Goal: Information Seeking & Learning: Learn about a topic

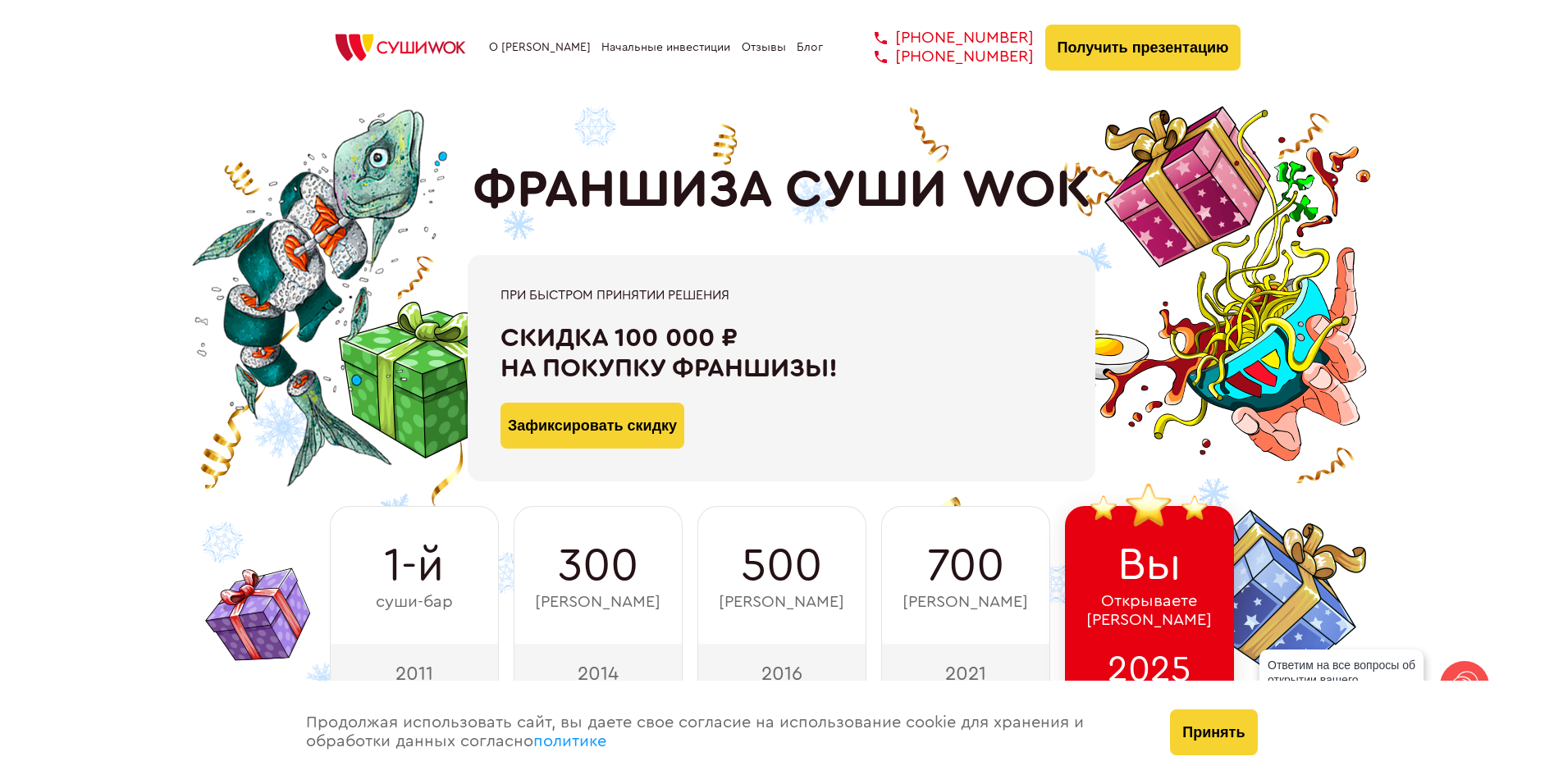
click at [1022, 117] on div "ФРАНШИЗА СУШИ WOK При быстром принятии решения Скидка 100 000 ₽ на покупку фран…" at bounding box center [782, 398] width 919 height 608
click at [428, 46] on img at bounding box center [401, 47] width 156 height 36
click at [634, 438] on button "Зафиксировать скидку" at bounding box center [592, 425] width 184 height 46
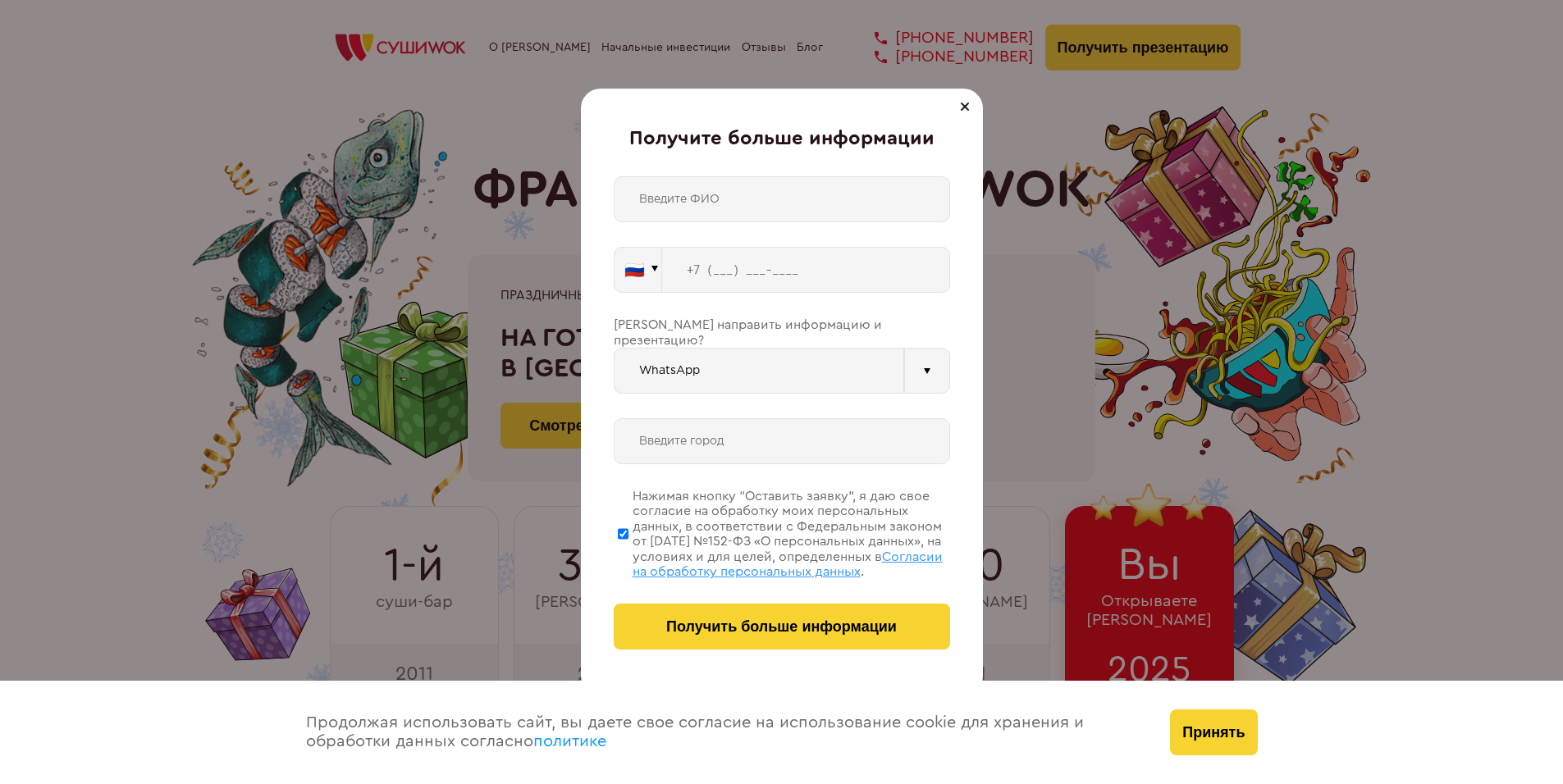
click at [959, 106] on div at bounding box center [965, 107] width 20 height 20
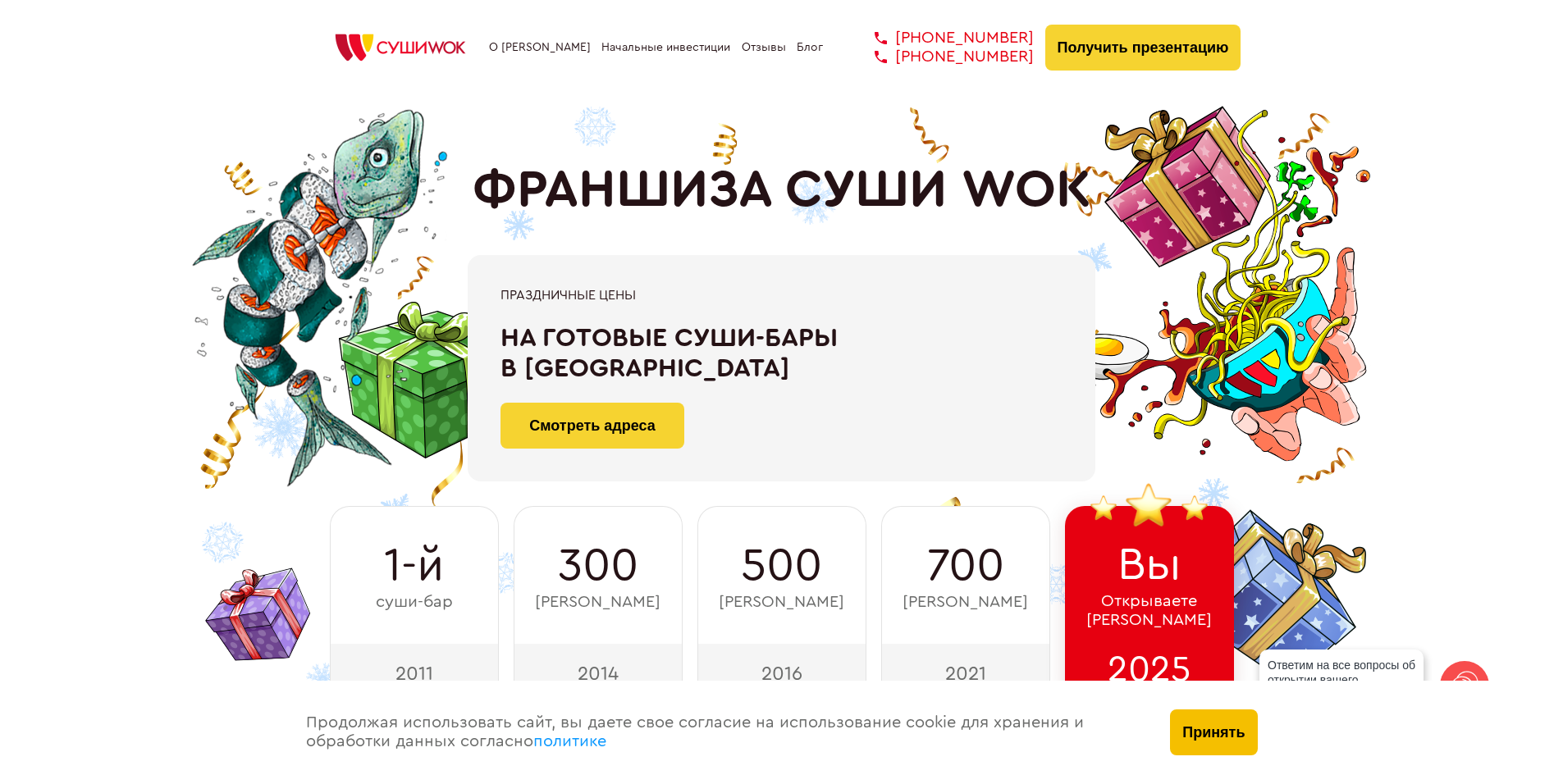
click at [1249, 732] on button "Принять" at bounding box center [1214, 732] width 87 height 46
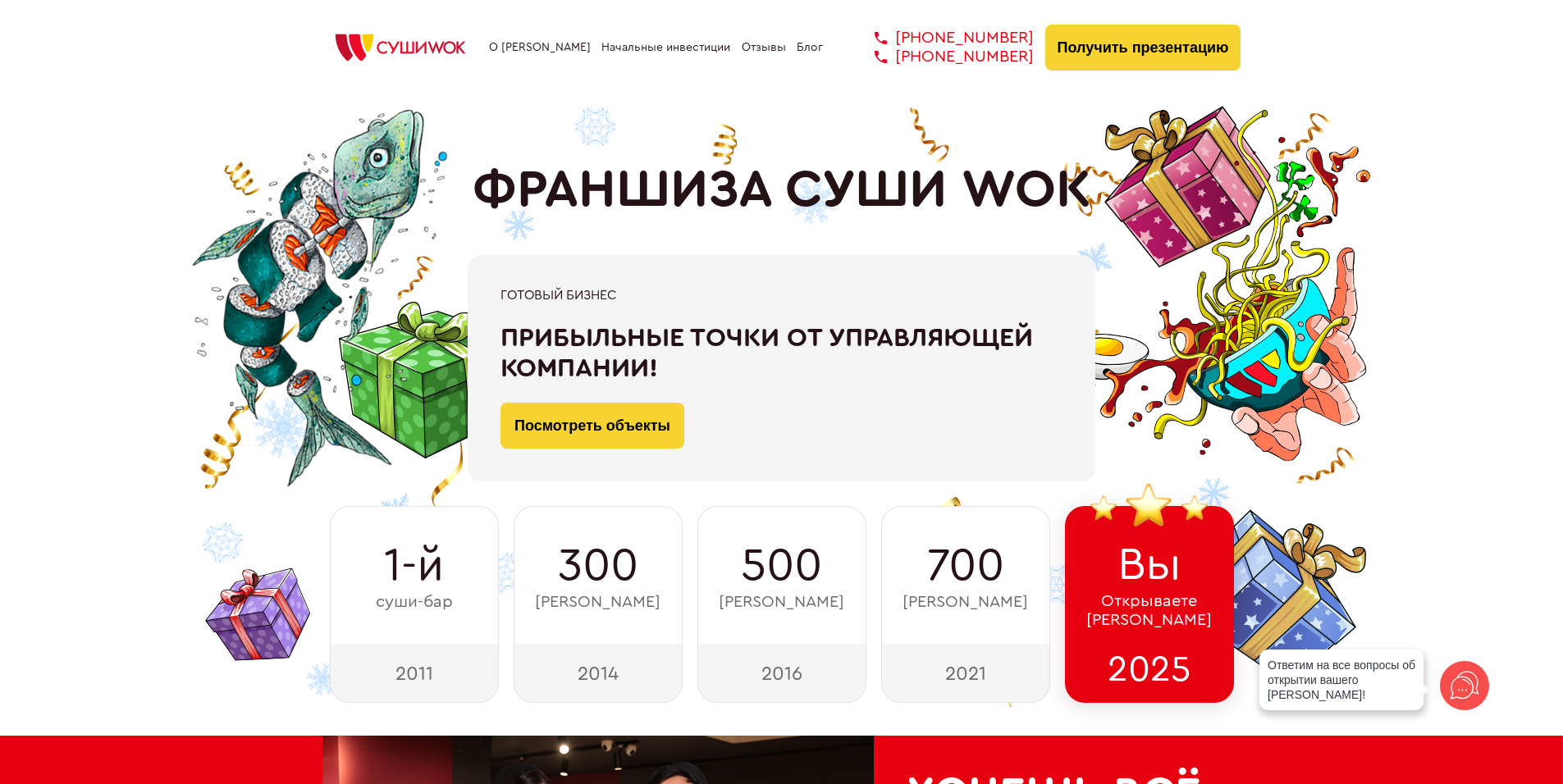
click at [432, 46] on img at bounding box center [401, 47] width 156 height 36
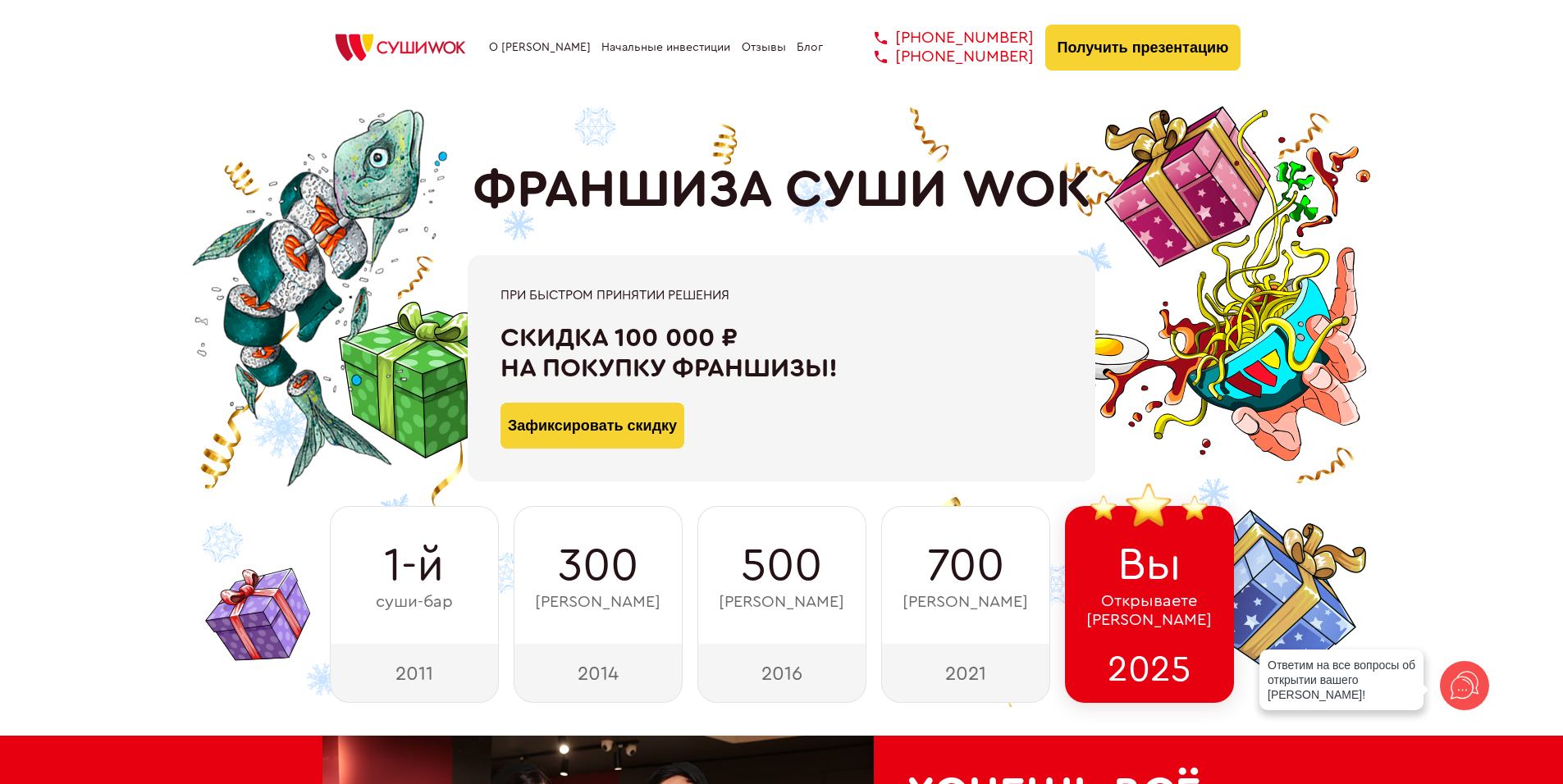
click at [807, 50] on link "Блог" at bounding box center [809, 47] width 27 height 13
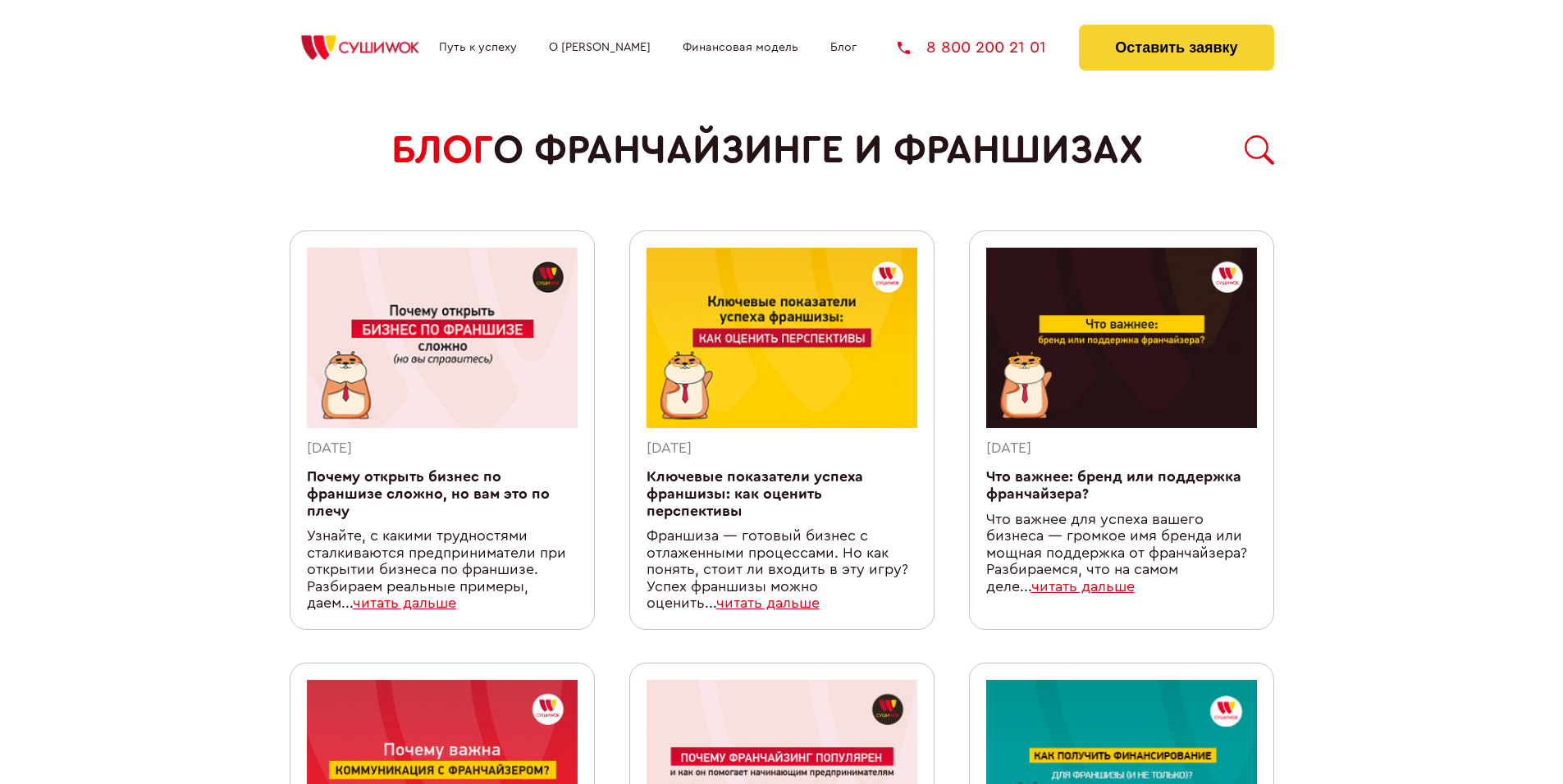
click at [370, 42] on img at bounding box center [361, 47] width 142 height 33
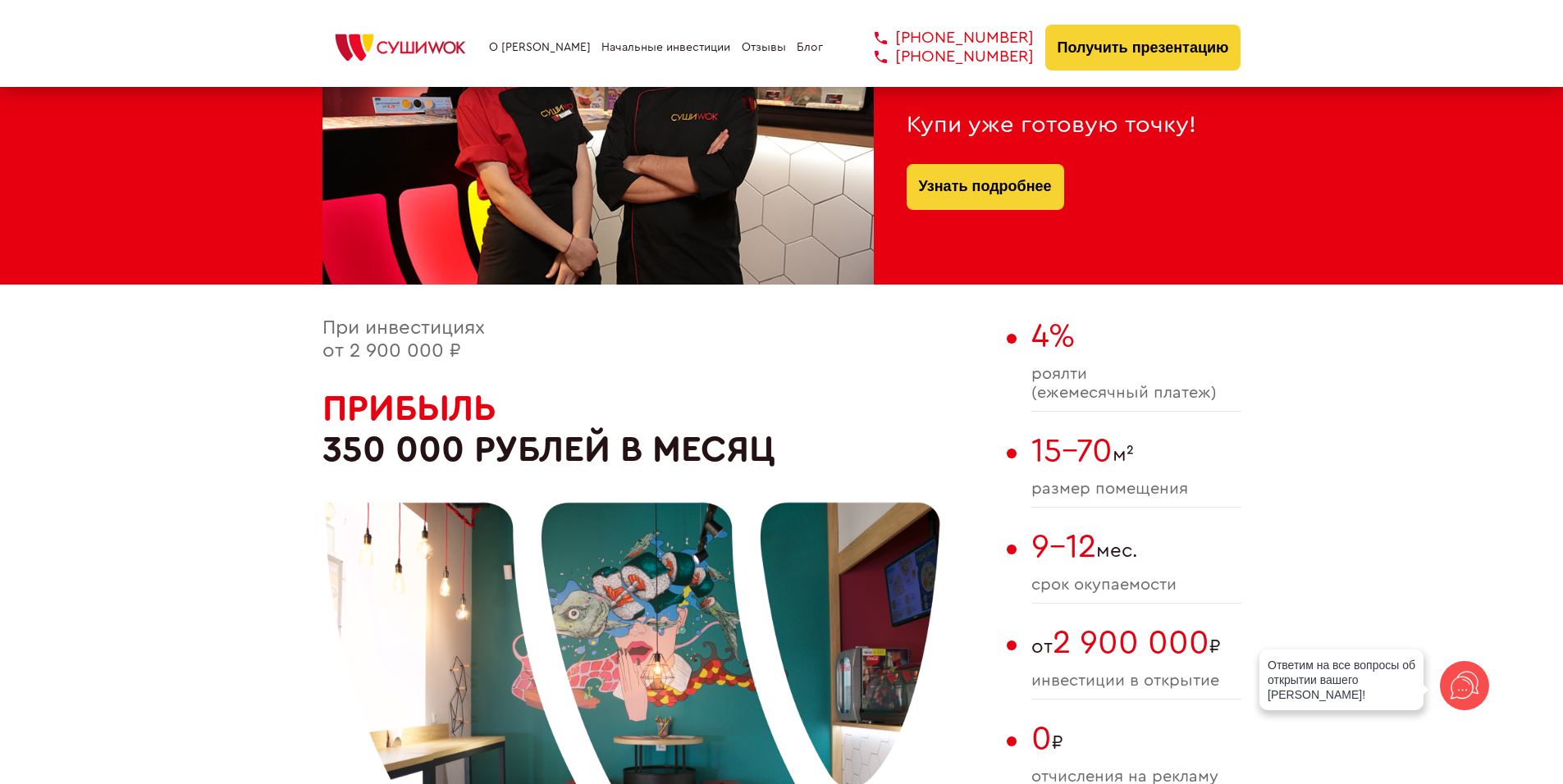
scroll to position [738, 0]
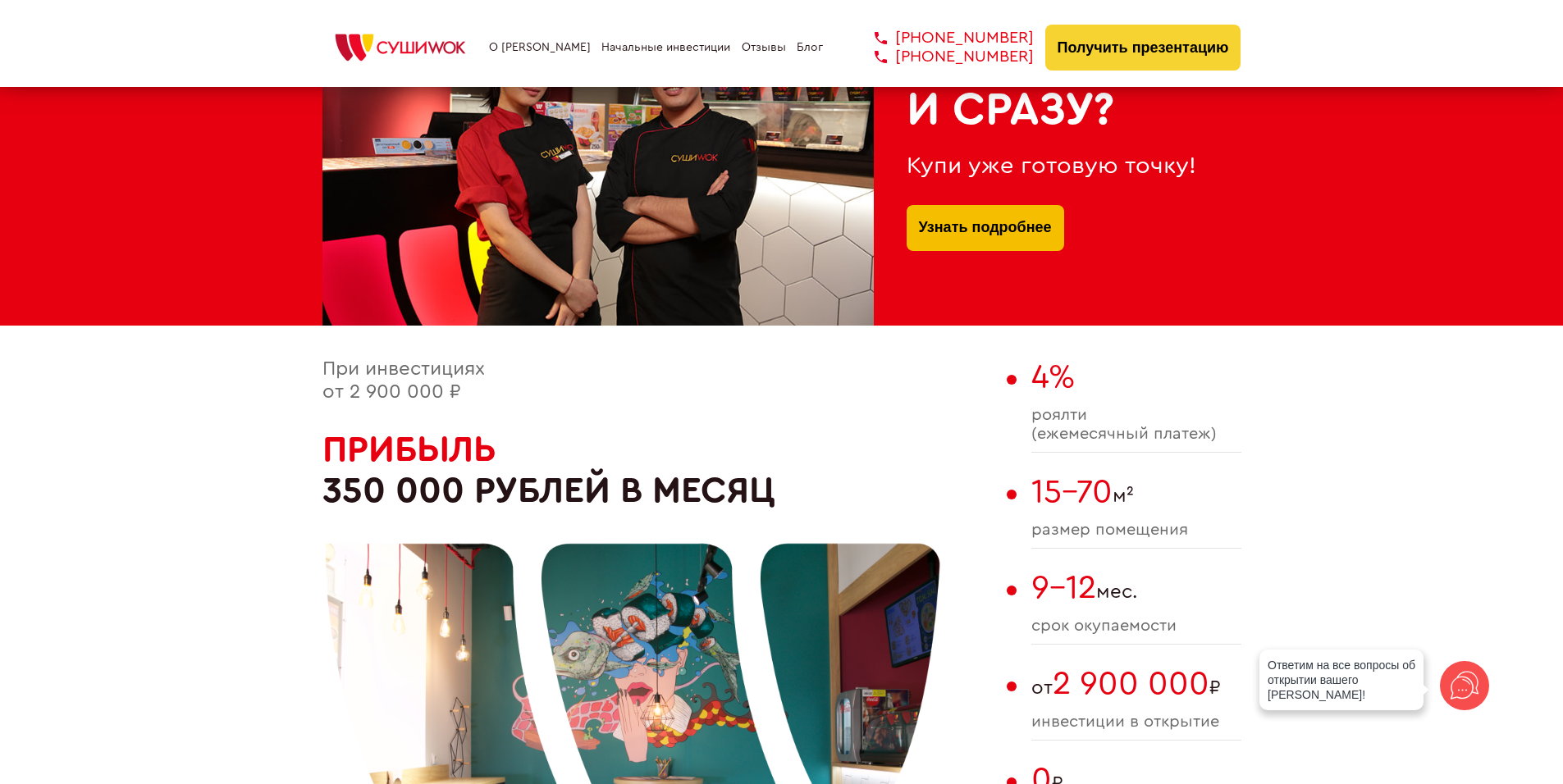
click at [990, 224] on link "Узнать подробнее" at bounding box center [985, 228] width 133 height 46
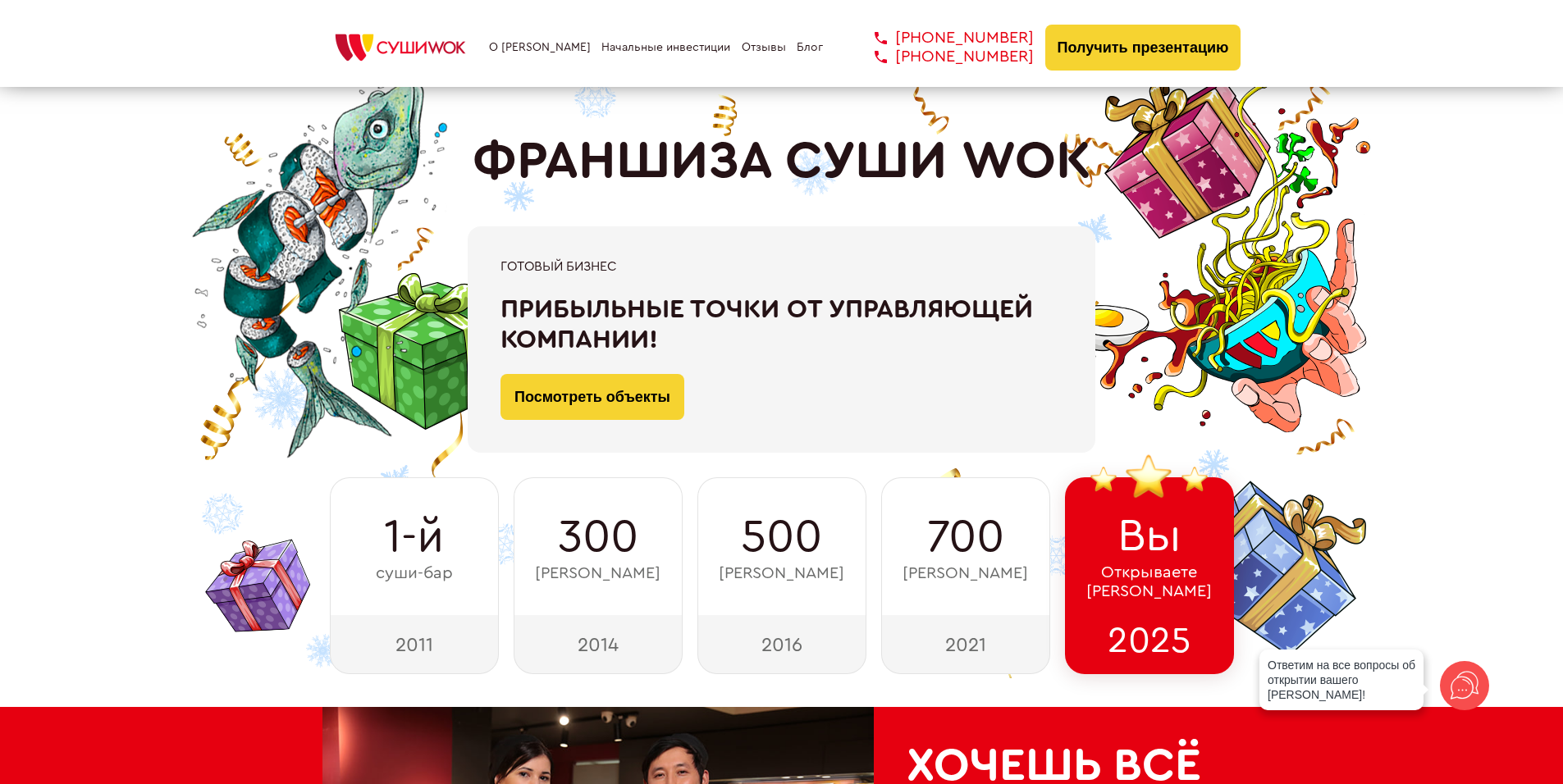
scroll to position [0, 0]
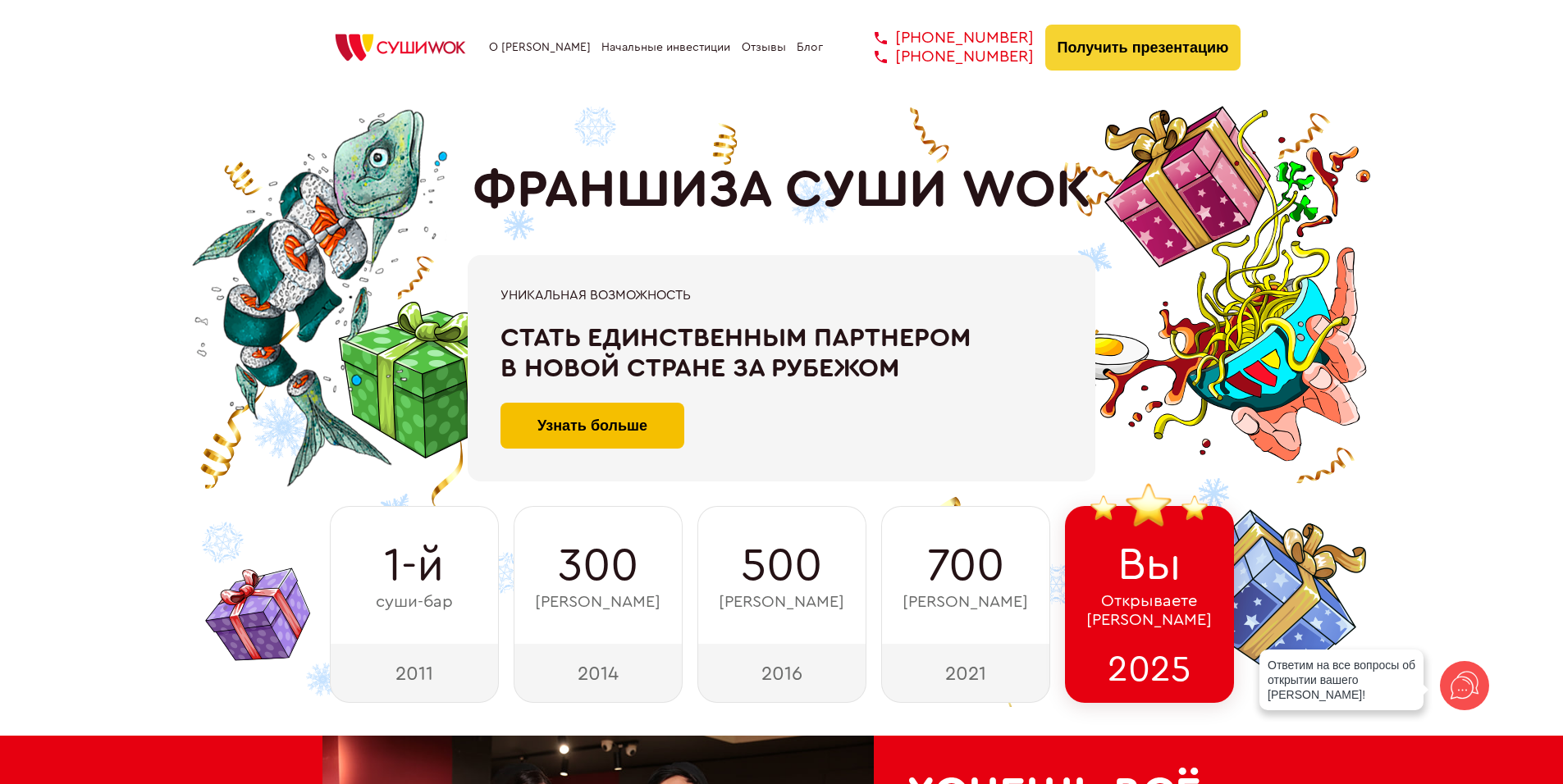
click at [638, 421] on button "Узнать больше" at bounding box center [592, 425] width 184 height 46
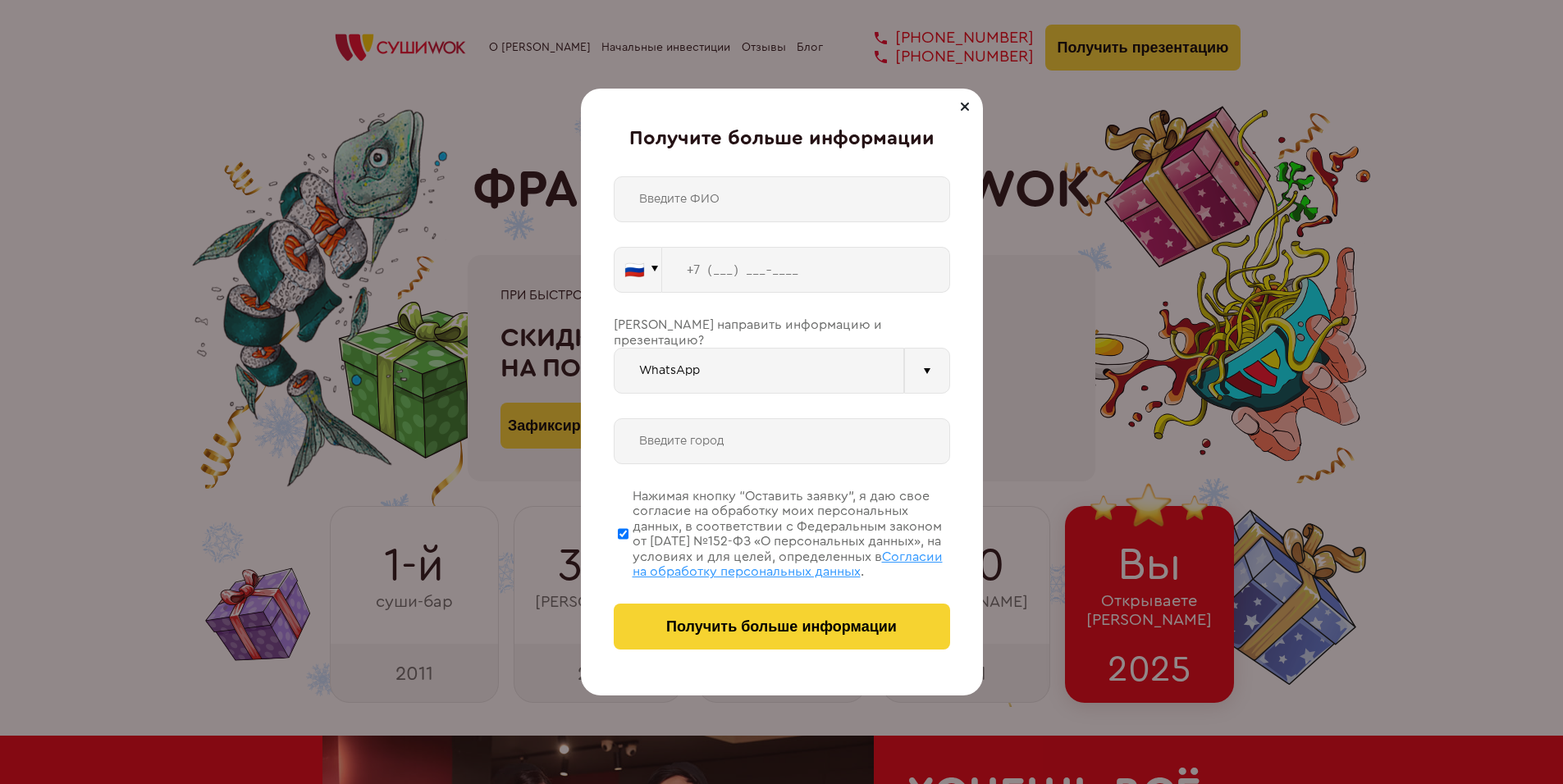
click at [957, 109] on div at bounding box center [965, 107] width 20 height 20
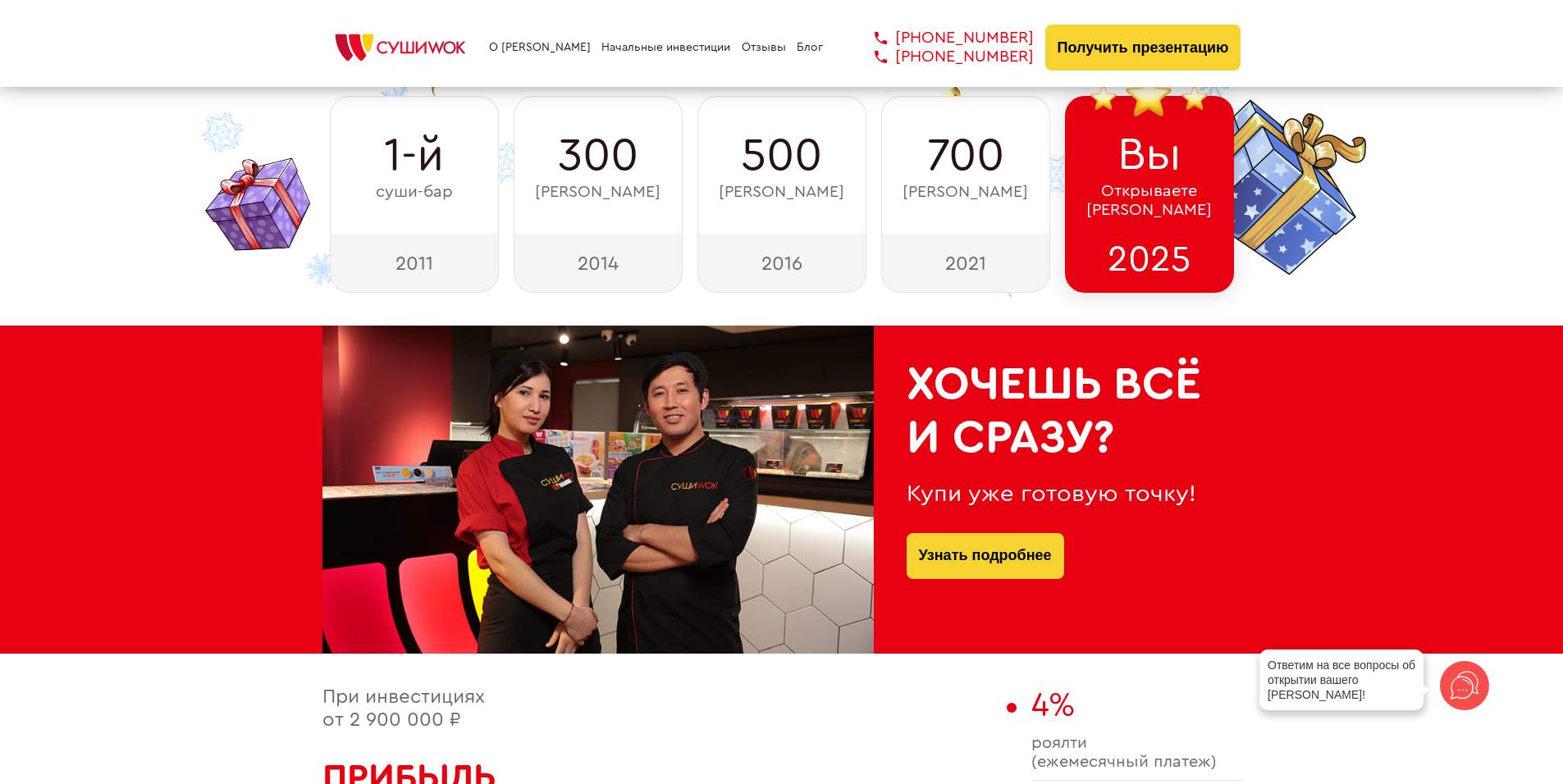
scroll to position [492, 0]
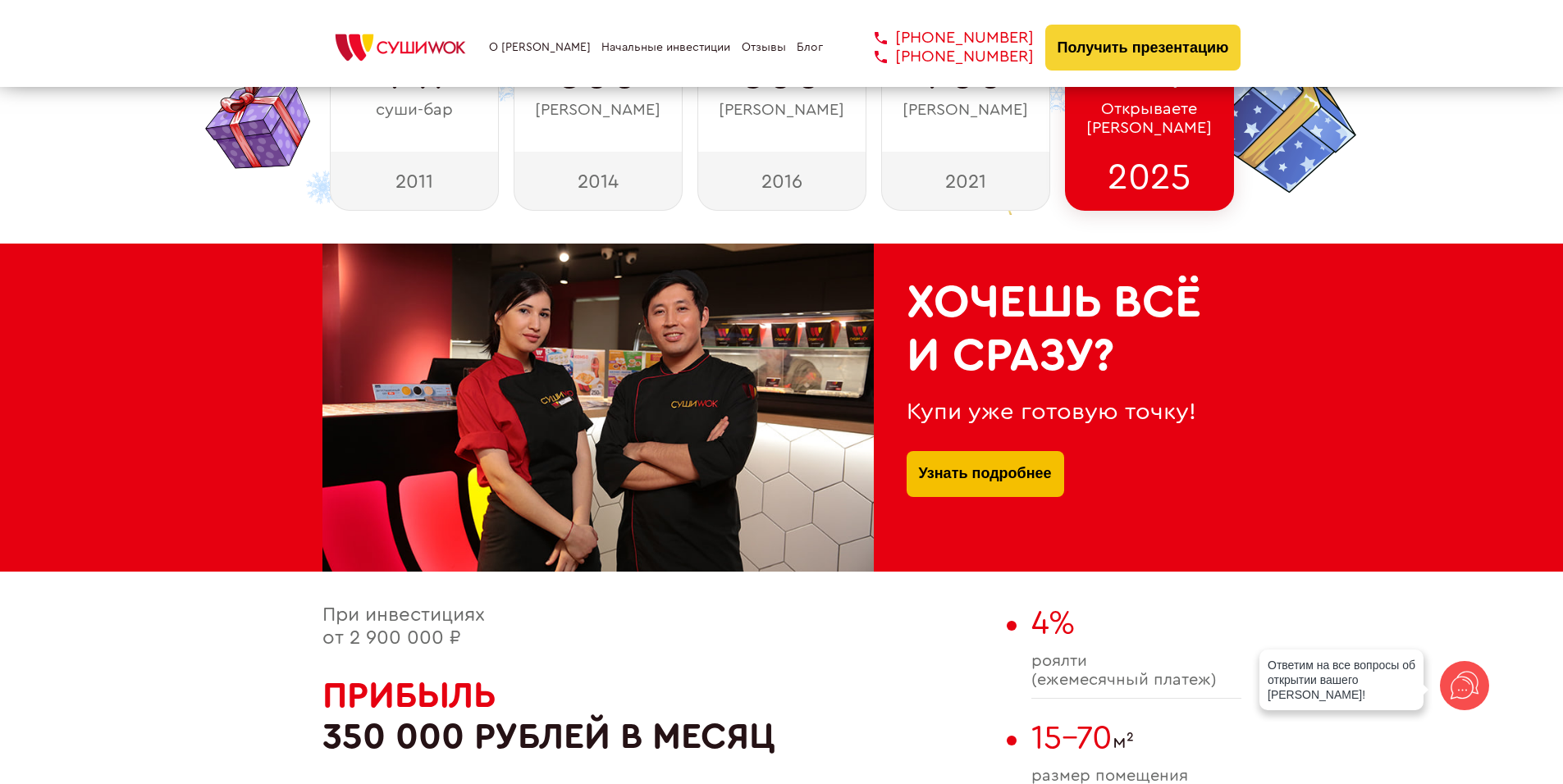
click at [980, 481] on link "Узнать подробнее" at bounding box center [985, 473] width 133 height 46
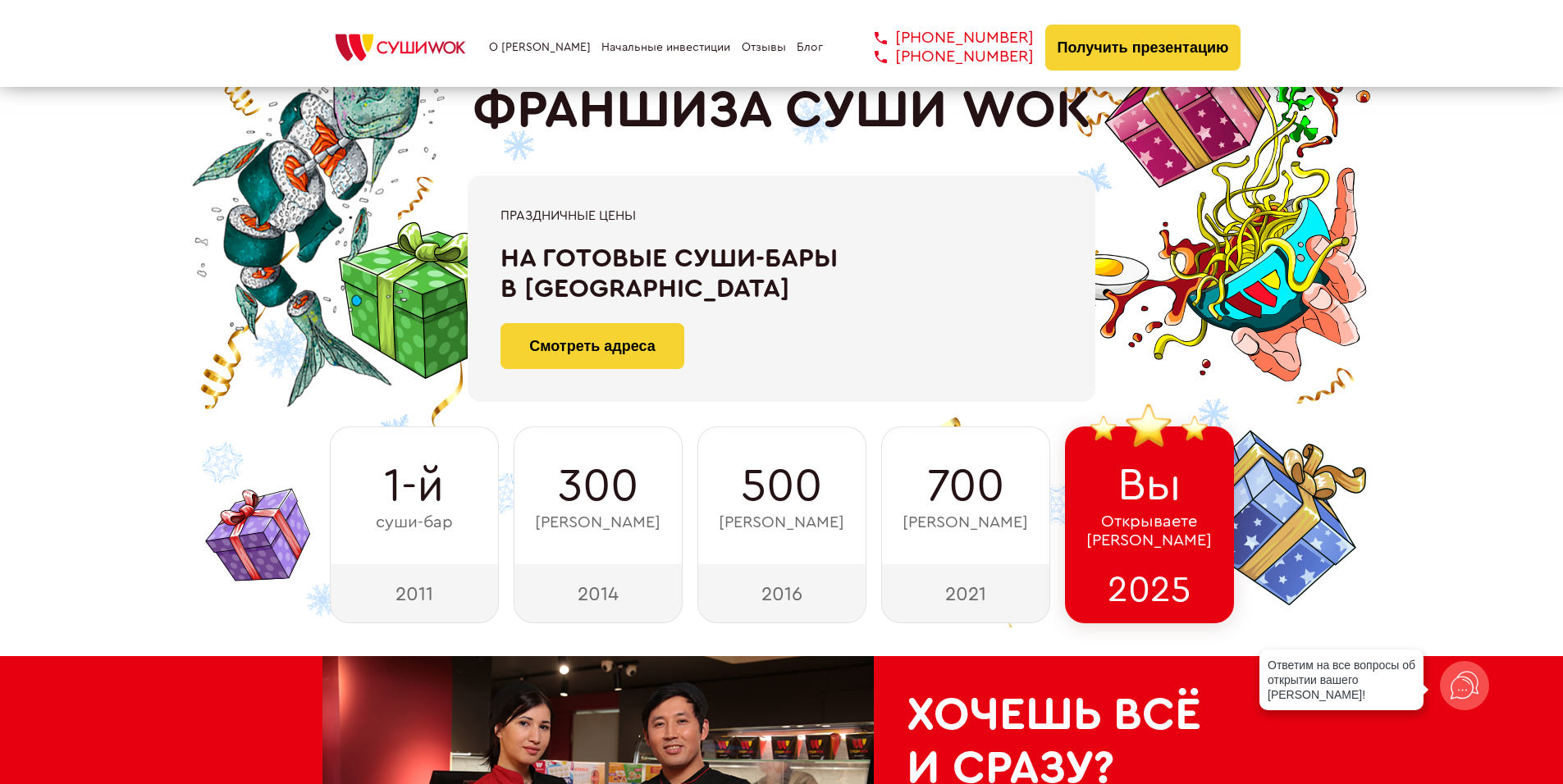
scroll to position [0, 0]
